Goal: Information Seeking & Learning: Learn about a topic

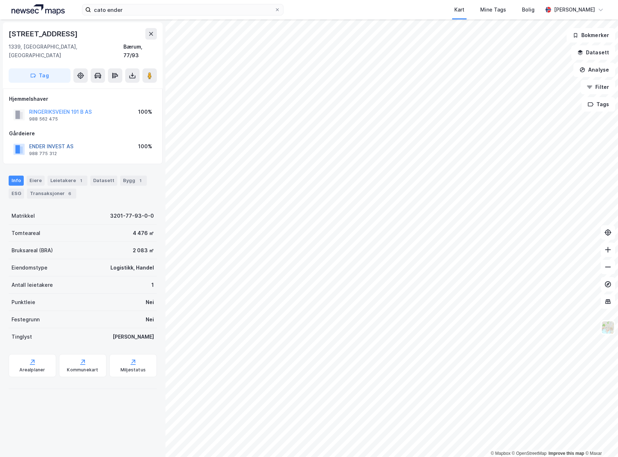
click at [0, 0] on button "ENDER INVEST AS" at bounding box center [0, 0] width 0 height 0
click at [33, 175] on div "Eiere" at bounding box center [36, 180] width 18 height 10
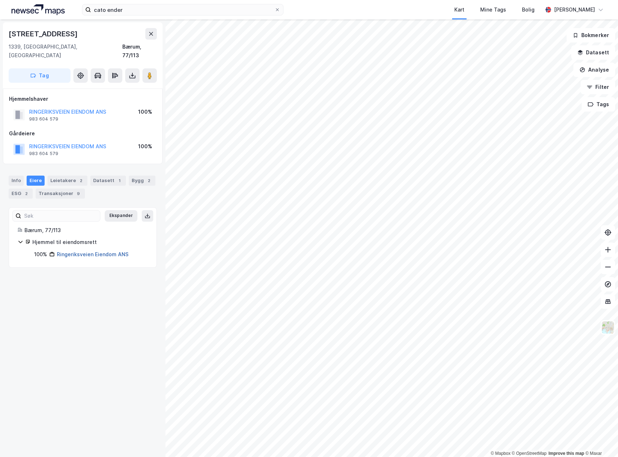
click at [80, 251] on link "Ringeriksveien Eiendom ANS" at bounding box center [93, 254] width 72 height 6
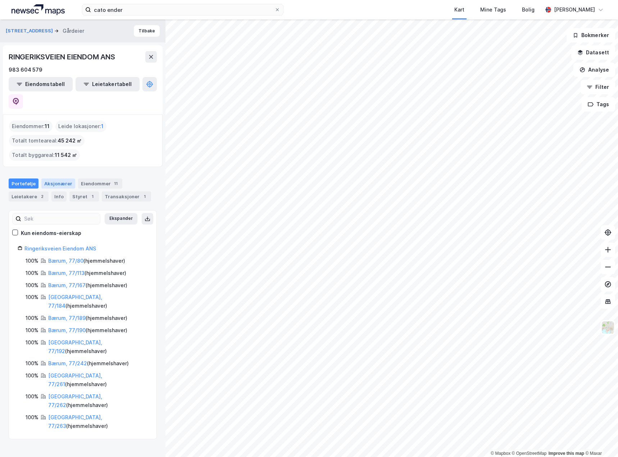
click at [56, 178] on div "Aksjonærer" at bounding box center [58, 183] width 34 height 10
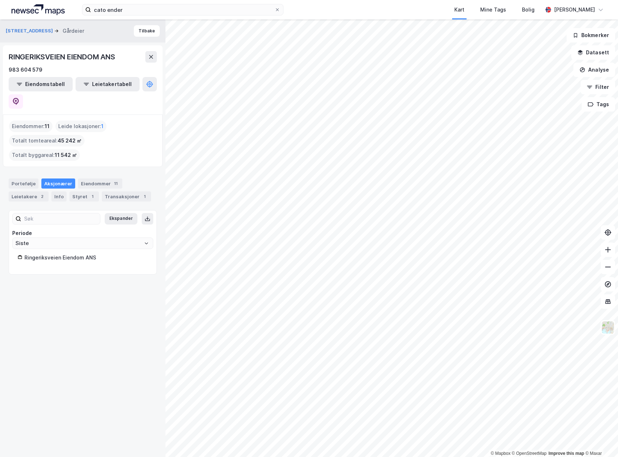
click at [62, 253] on div "Ringeriksveien Eiendom ANS" at bounding box center [85, 257] width 123 height 9
click at [82, 191] on div "Styret 1" at bounding box center [83, 196] width 29 height 10
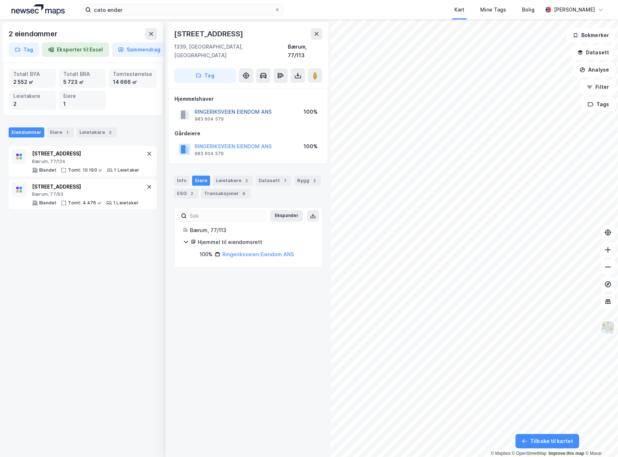
click at [0, 0] on button "RINGERIKSVEIEN EIENDOM ANS" at bounding box center [0, 0] width 0 height 0
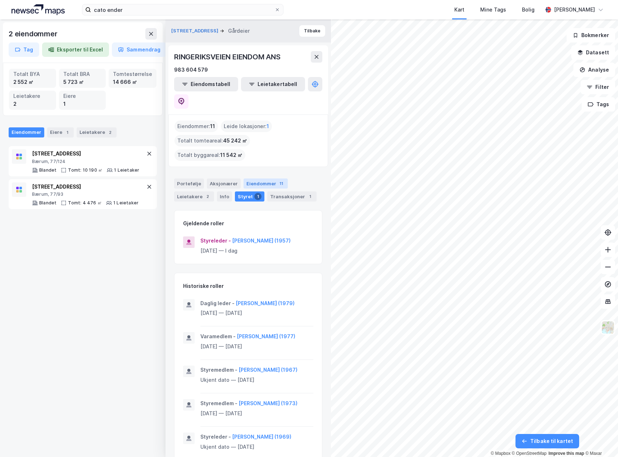
click at [255, 178] on div "Eiendommer 11" at bounding box center [265, 183] width 44 height 10
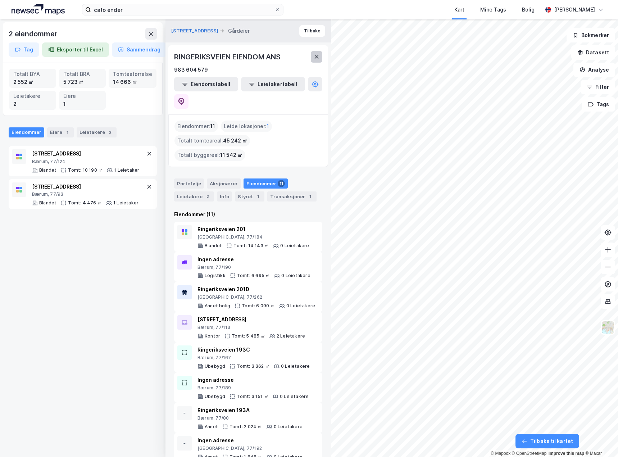
click at [318, 56] on icon at bounding box center [317, 57] width 6 height 6
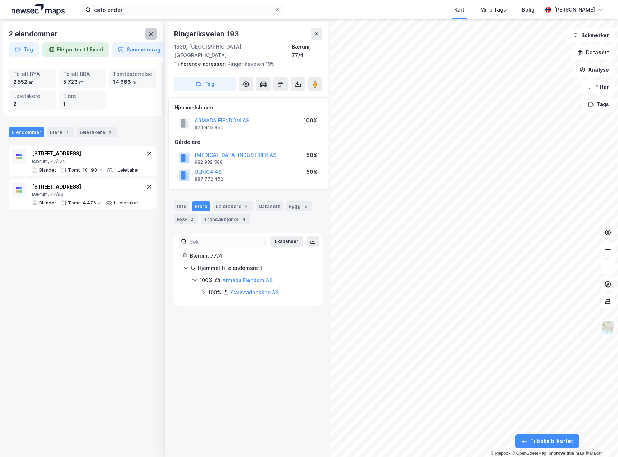
click at [151, 34] on icon at bounding box center [151, 34] width 4 height 4
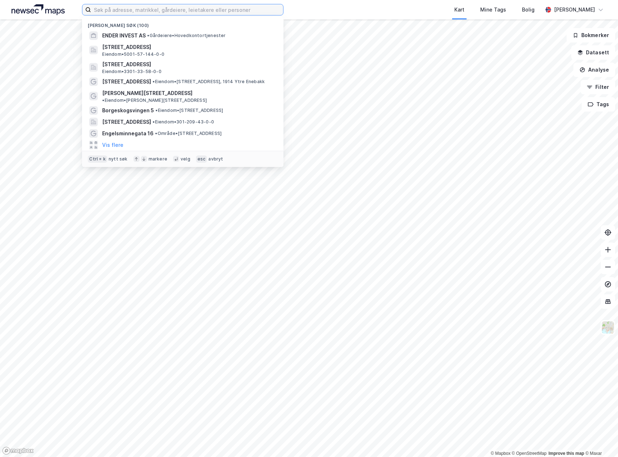
click at [148, 13] on input at bounding box center [187, 9] width 192 height 11
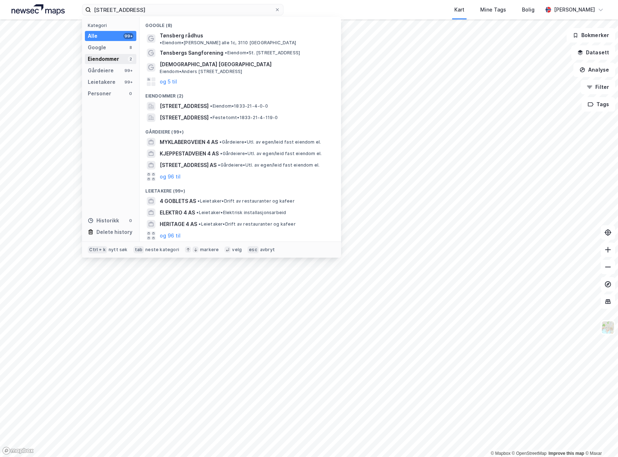
click at [107, 59] on div "Eiendommer" at bounding box center [103, 59] width 31 height 9
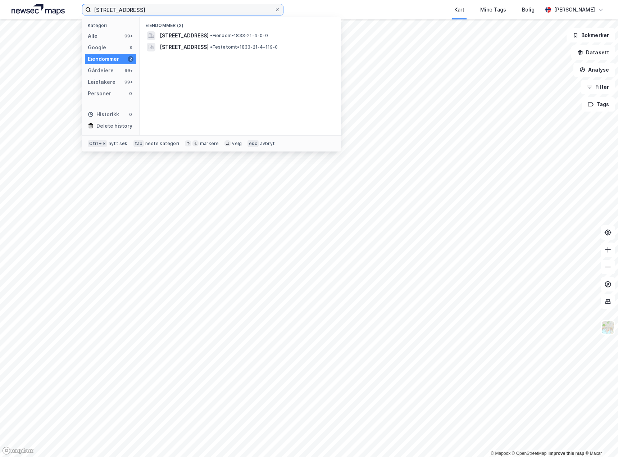
click at [145, 9] on input "[STREET_ADDRESS]" at bounding box center [182, 9] width 183 height 11
drag, startPoint x: 119, startPoint y: 11, endPoint x: 128, endPoint y: 0, distance: 14.5
click at [120, 10] on input "[STREET_ADDRESS]" at bounding box center [182, 9] width 183 height 11
type input "[STREET_ADDRESS]"
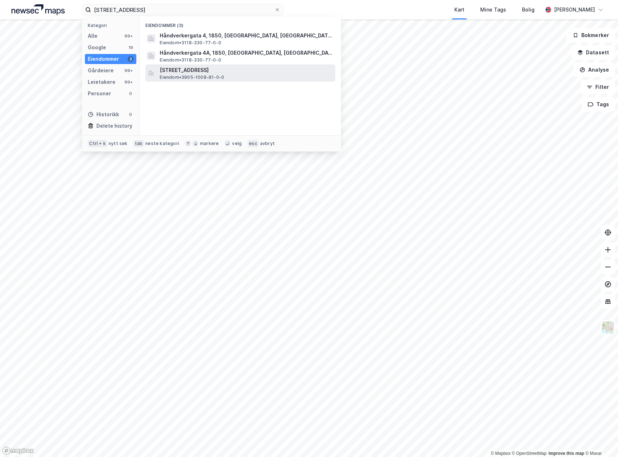
click at [206, 73] on span "[STREET_ADDRESS]" at bounding box center [246, 70] width 173 height 9
